Goal: Task Accomplishment & Management: Manage account settings

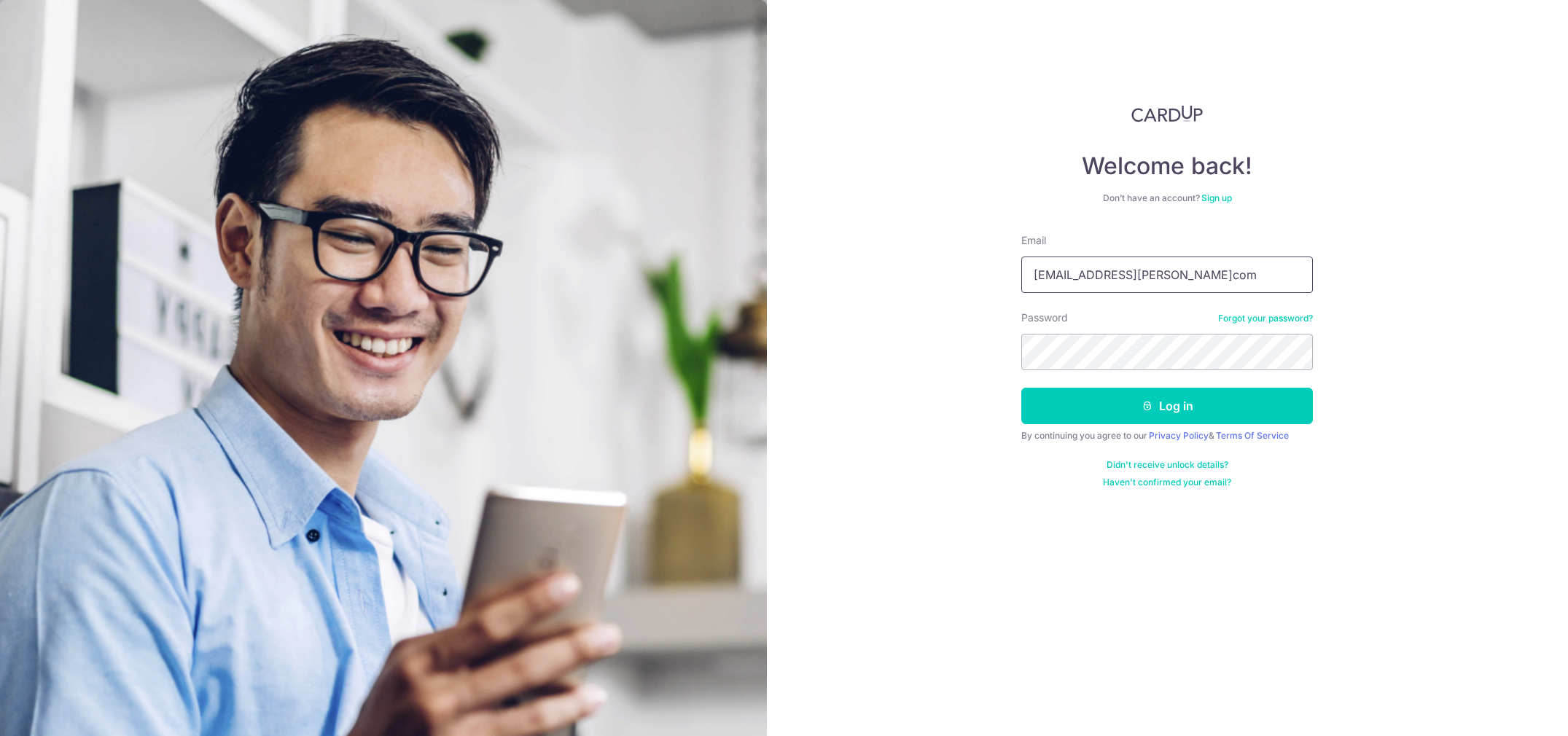
click at [1153, 273] on input "jayar.mercado@gmailcom" at bounding box center [1167, 274] width 292 height 36
type input "[EMAIL_ADDRESS][PERSON_NAME][DOMAIN_NAME]"
click at [1167, 406] on button "Log in" at bounding box center [1167, 406] width 292 height 36
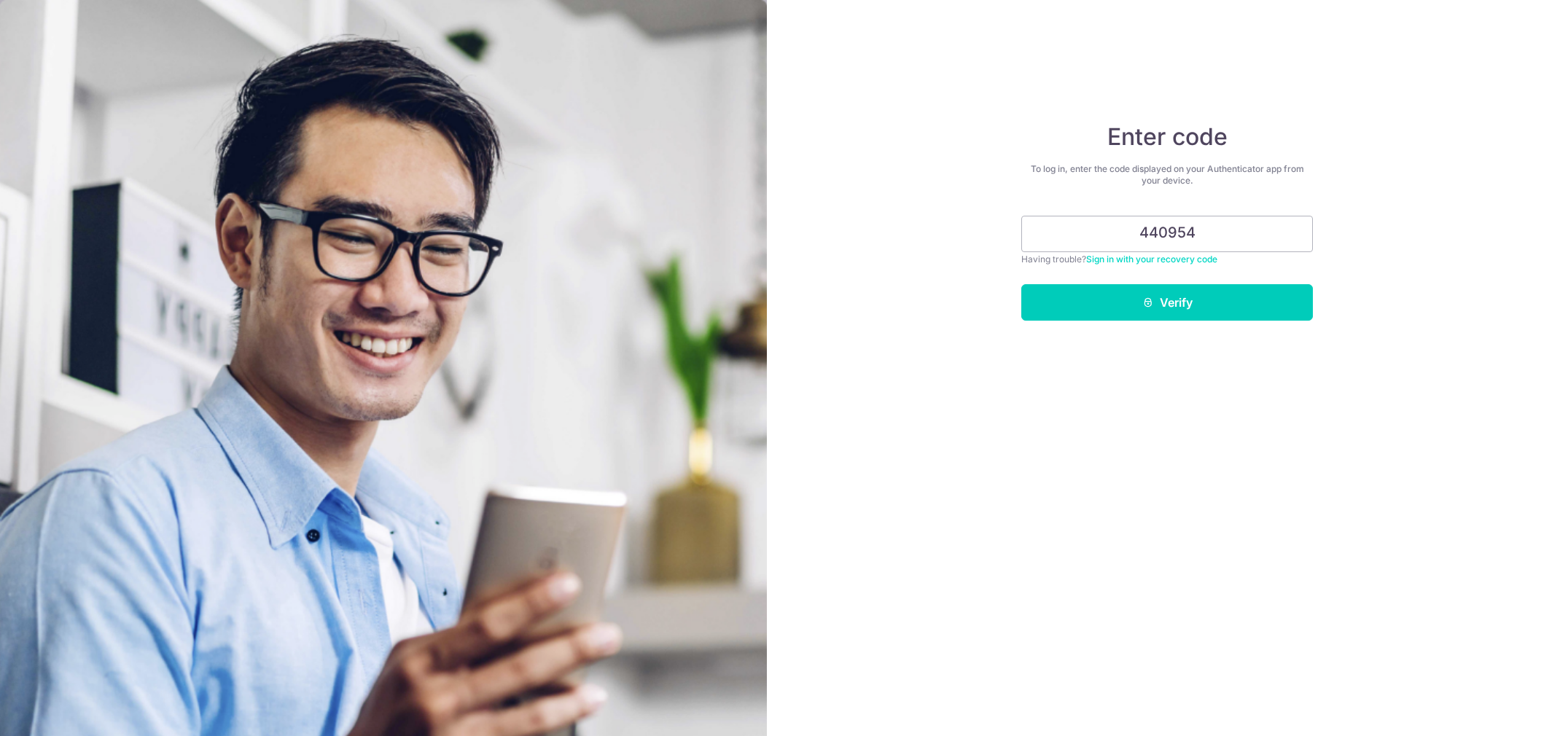
type input "440954"
click at [1167, 302] on button "Verify" at bounding box center [1167, 302] width 292 height 36
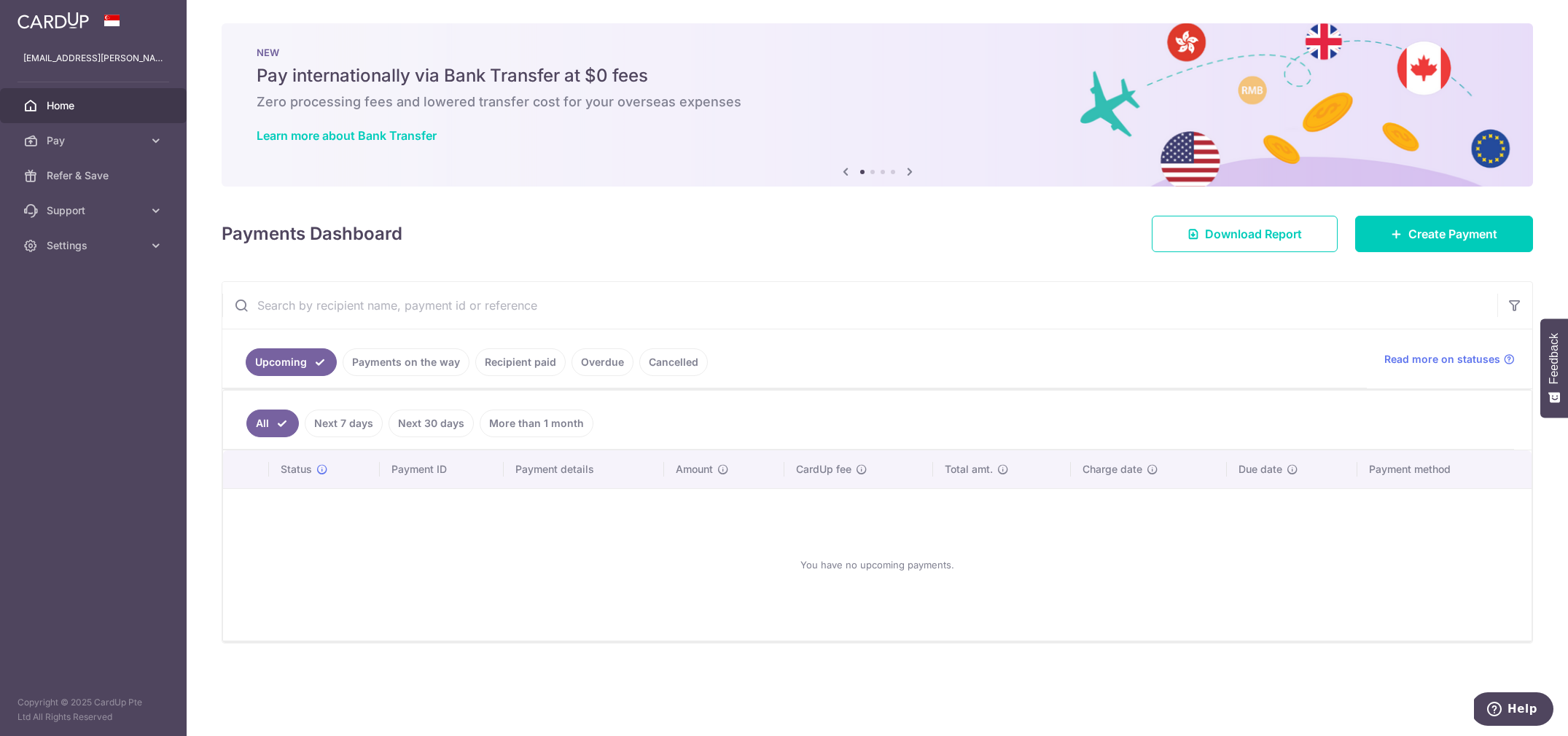
click at [512, 356] on link "Recipient paid" at bounding box center [520, 362] width 90 height 28
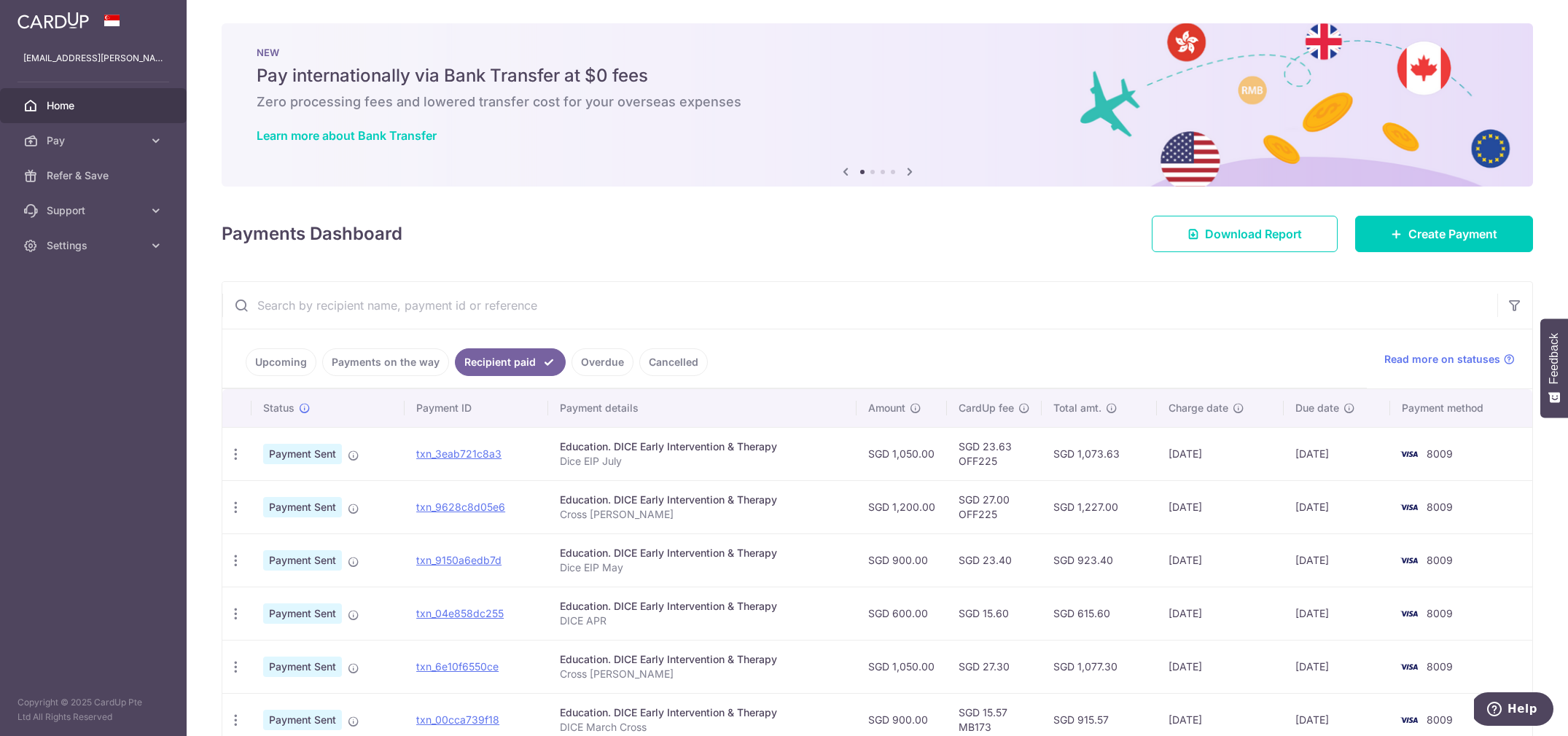
click at [444, 364] on ul "Upcoming Payments on the way Recipient paid Overdue Cancelled" at bounding box center [795, 359] width 1144 height 59
click at [428, 363] on link "Payments on the way" at bounding box center [386, 362] width 127 height 28
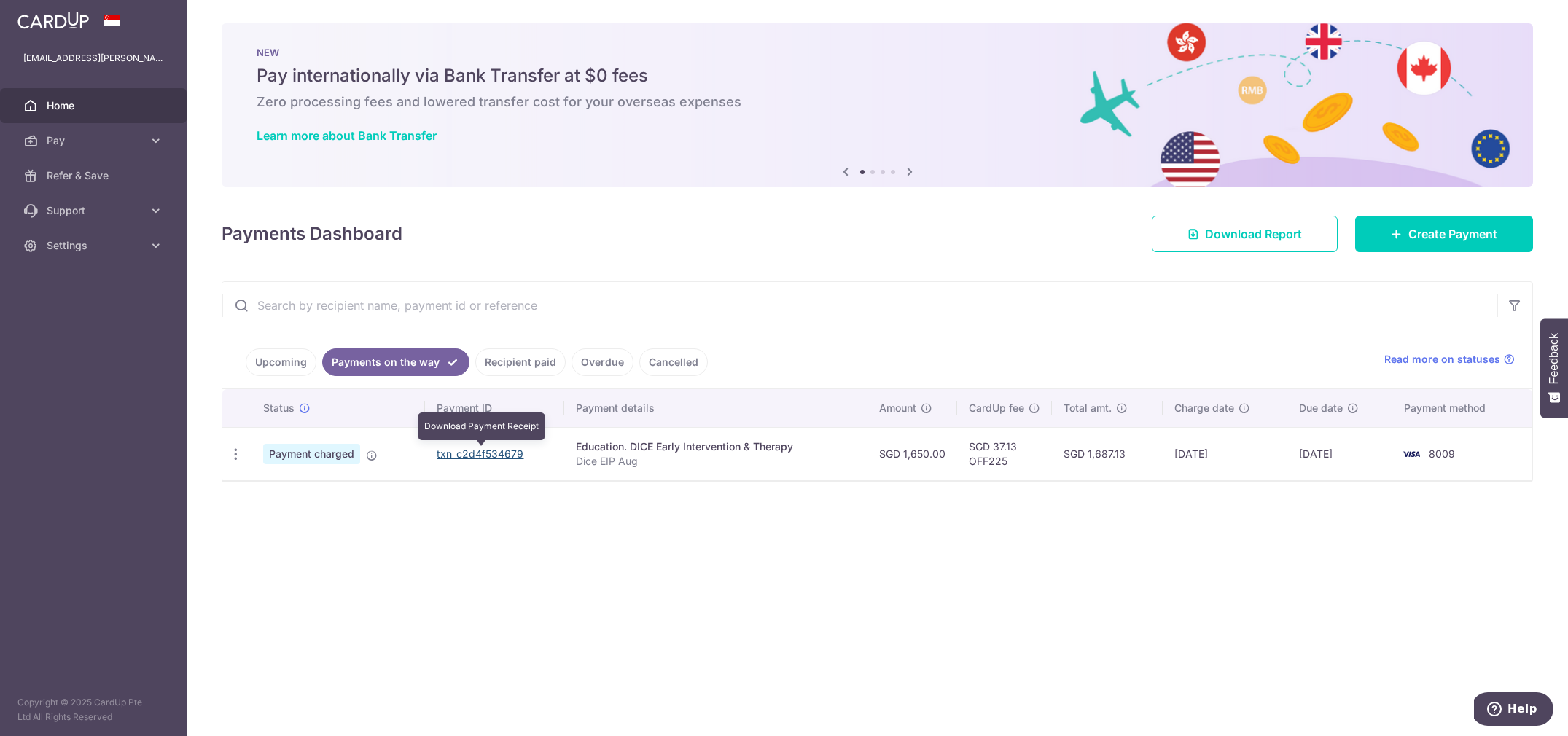
click at [478, 455] on link "txn_c2d4f534679" at bounding box center [480, 453] width 86 height 12
